Goal: Task Accomplishment & Management: Manage account settings

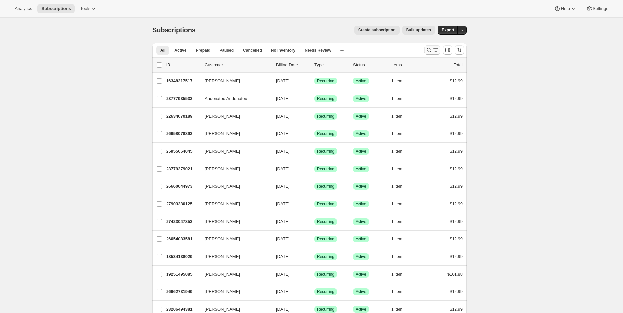
click at [434, 54] on button "Search and filter results" at bounding box center [433, 49] width 16 height 9
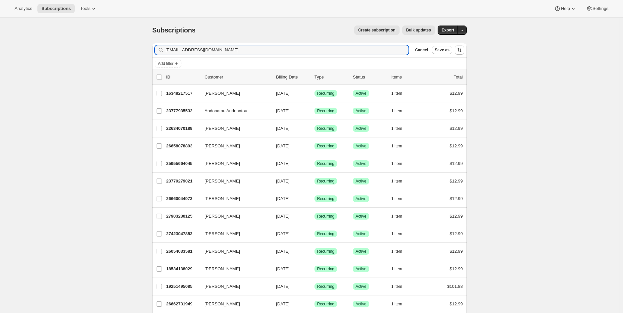
type input "[EMAIL_ADDRESS][DOMAIN_NAME]"
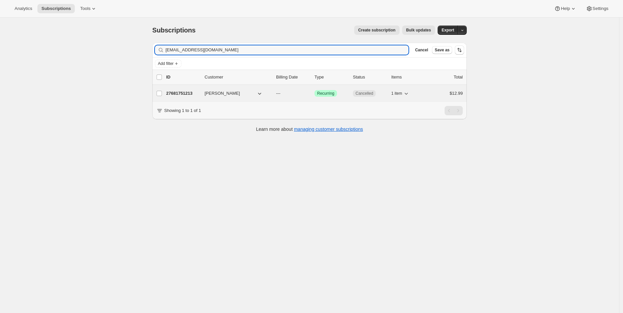
click at [182, 93] on p "27681751213" at bounding box center [182, 93] width 33 height 7
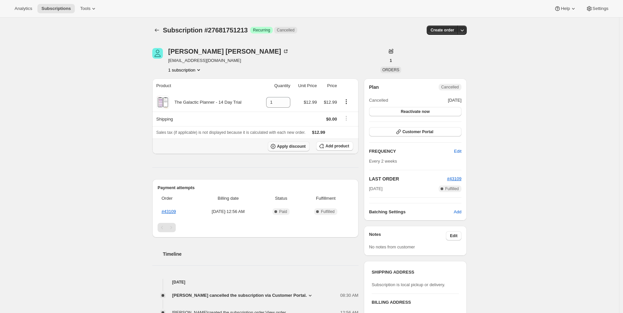
click at [302, 147] on span "Apply discount" at bounding box center [291, 146] width 29 height 5
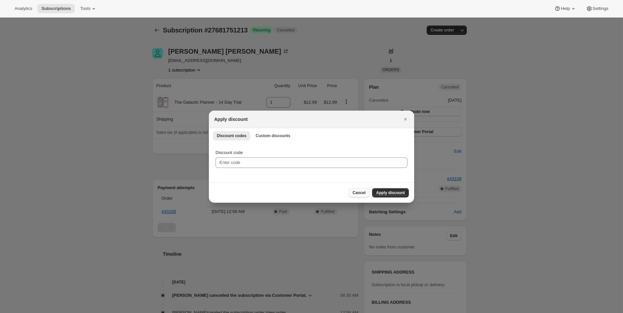
click at [363, 192] on span "Cancel" at bounding box center [359, 192] width 13 height 5
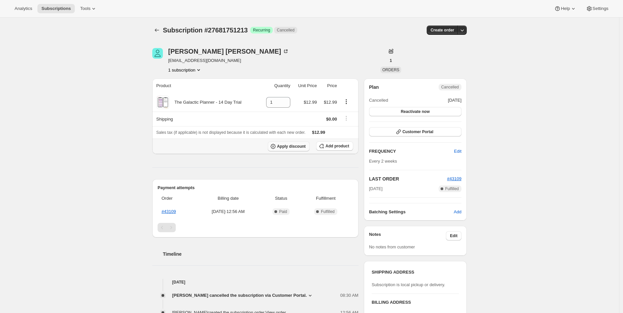
click at [293, 149] on button "Apply discount" at bounding box center [289, 146] width 42 height 10
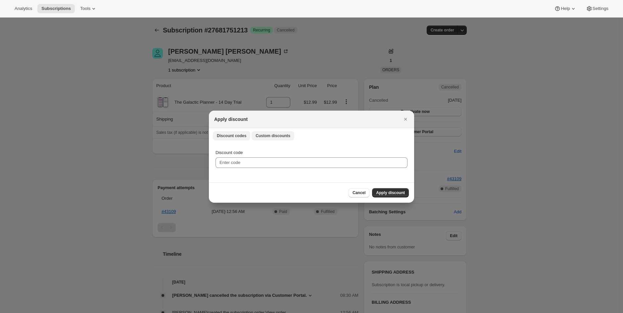
click at [260, 137] on span "Custom discounts" at bounding box center [273, 135] width 35 height 5
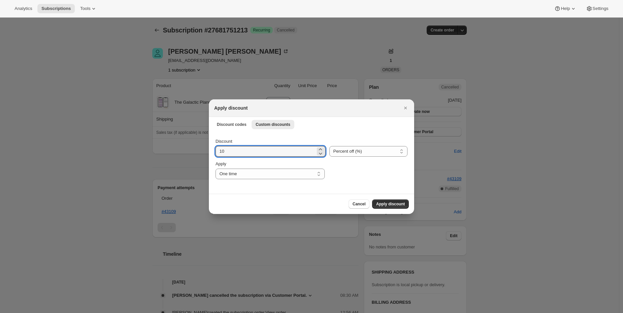
drag, startPoint x: 253, startPoint y: 151, endPoint x: 181, endPoint y: 152, distance: 72.9
type input "100"
click at [352, 167] on div ":rbd:" at bounding box center [368, 170] width 79 height 19
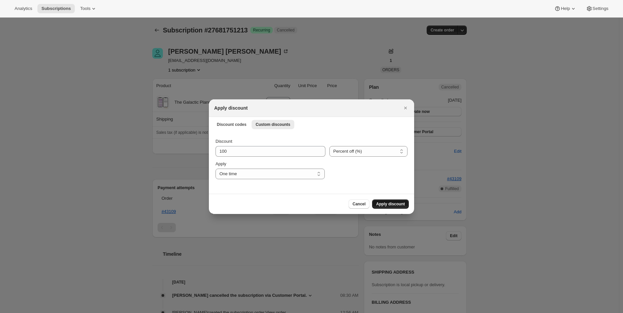
click at [390, 203] on span "Apply discount" at bounding box center [390, 203] width 29 height 5
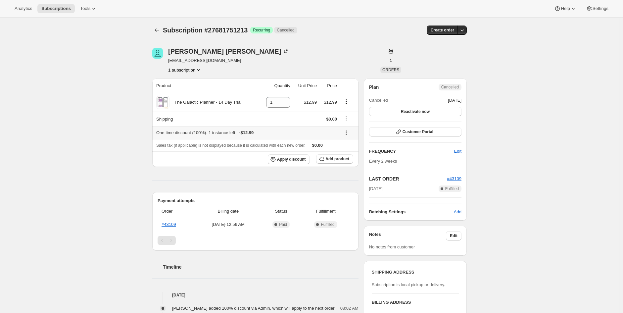
click at [345, 133] on icon at bounding box center [346, 133] width 7 height 7
click at [348, 153] on span "Remove" at bounding box center [350, 156] width 16 height 7
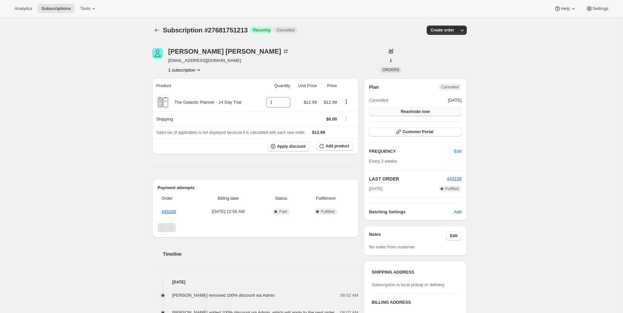
click at [415, 112] on span "Reactivate now" at bounding box center [415, 111] width 29 height 5
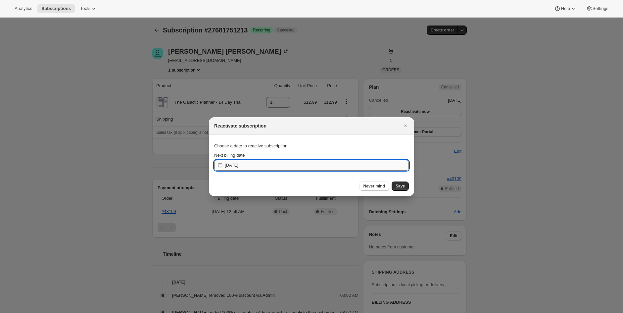
click at [240, 166] on input "[DATE]" at bounding box center [317, 165] width 184 height 11
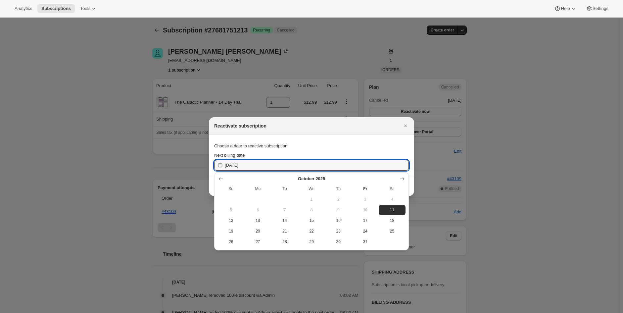
click at [385, 129] on div "Reactivate subscription" at bounding box center [305, 126] width 183 height 7
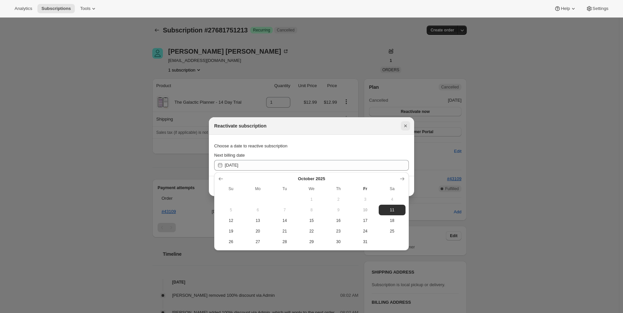
click at [405, 125] on icon "Close" at bounding box center [406, 126] width 3 height 3
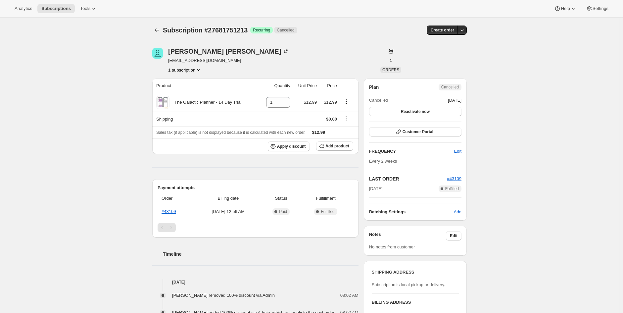
click at [195, 68] on button "1 subscription" at bounding box center [185, 70] width 34 height 7
click at [177, 80] on span "27681751213 Info Current" at bounding box center [188, 82] width 46 height 5
click at [189, 84] on span "27681751213 Info Current" at bounding box center [188, 82] width 46 height 5
click at [188, 83] on span "27681751213 Info Current" at bounding box center [188, 82] width 46 height 5
click at [557, 161] on div "Subscription #27681751213. This page is ready Subscription #27681751213 Success…" at bounding box center [310, 224] width 620 height 413
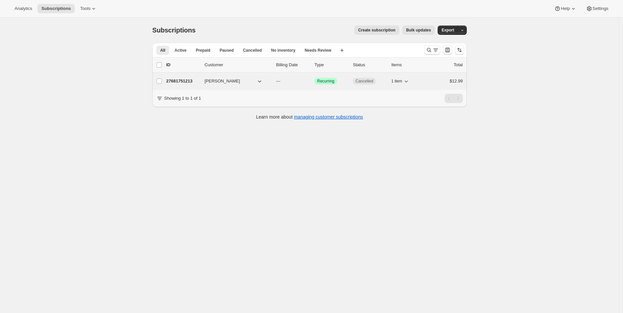
click at [180, 81] on p "27681751213" at bounding box center [182, 81] width 33 height 7
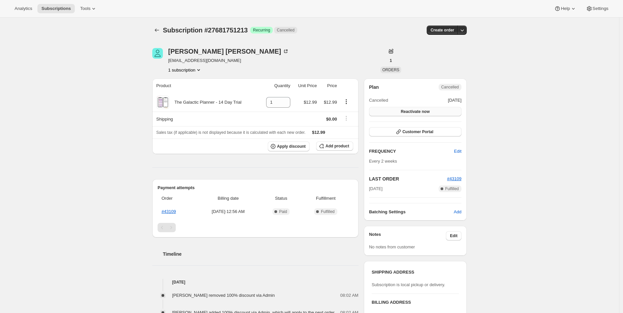
click at [430, 112] on span "Reactivate now" at bounding box center [415, 111] width 29 height 5
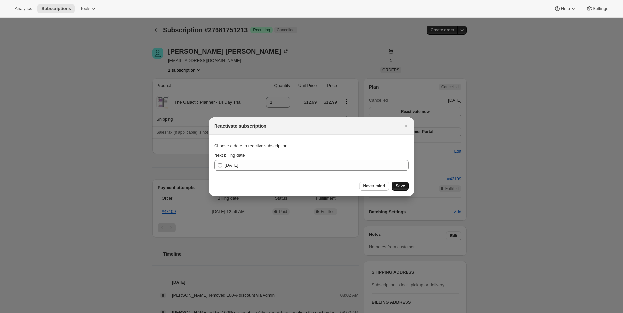
click at [402, 186] on span "Save" at bounding box center [400, 186] width 9 height 5
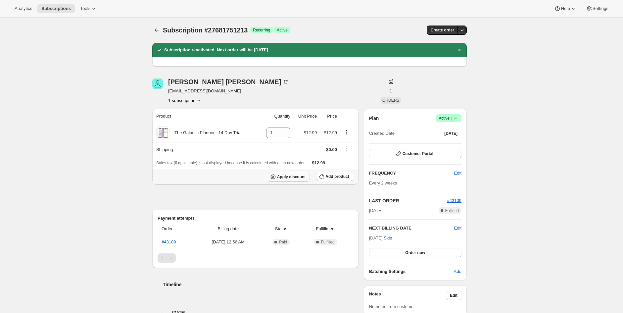
click at [290, 179] on span "Apply discount" at bounding box center [291, 176] width 29 height 5
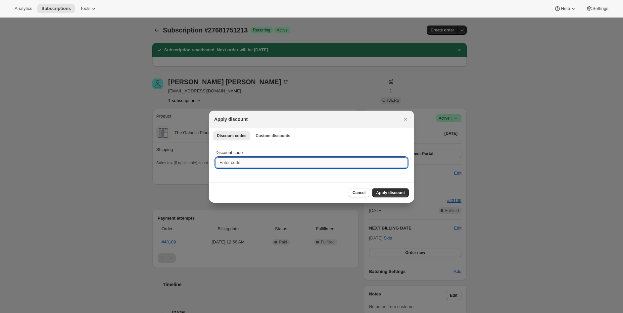
click at [239, 165] on input "Discount code" at bounding box center [312, 162] width 192 height 11
click at [265, 136] on span "Custom discounts" at bounding box center [273, 135] width 35 height 5
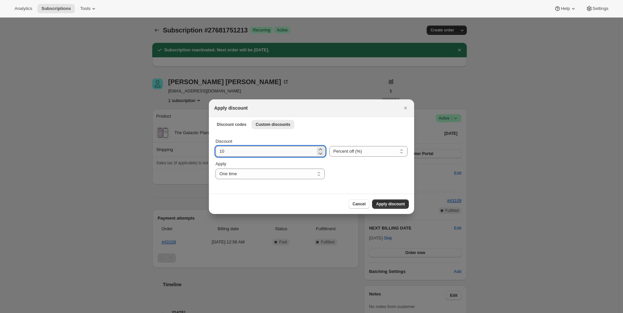
click at [257, 149] on input "10" at bounding box center [266, 151] width 100 height 11
type input "100"
click at [384, 173] on div ":r41:" at bounding box center [368, 170] width 79 height 19
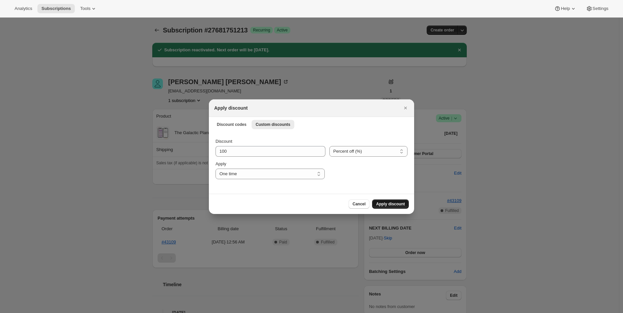
click at [390, 203] on span "Apply discount" at bounding box center [390, 203] width 29 height 5
